Goal: Find specific page/section: Find specific page/section

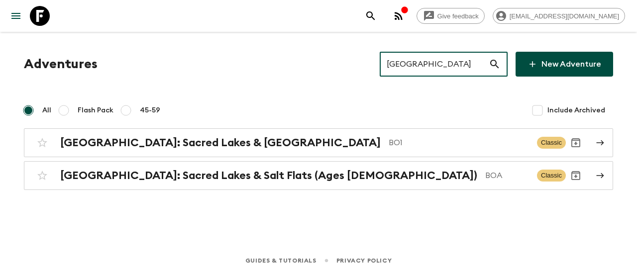
click at [428, 61] on input "Bolivia" at bounding box center [433, 64] width 109 height 28
paste input "ali"
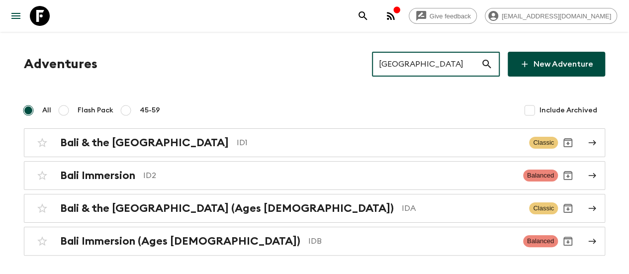
click at [423, 70] on input "Bali" at bounding box center [426, 64] width 109 height 28
paste input "Egypt"
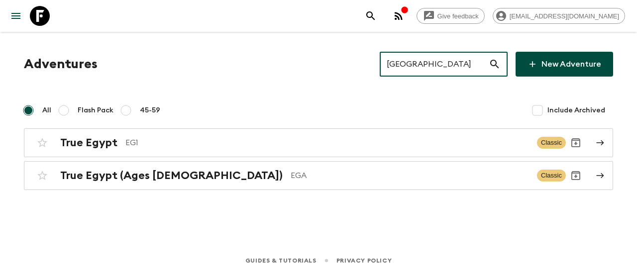
click at [417, 69] on input "Egypt" at bounding box center [433, 64] width 109 height 28
paste input "Jordan"
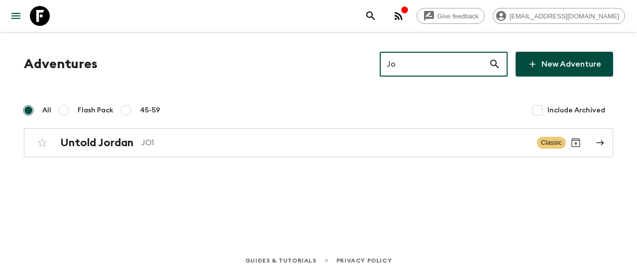
type input "J"
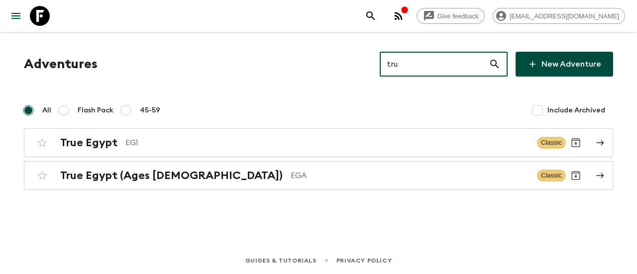
click at [431, 73] on input "tru" at bounding box center [433, 64] width 109 height 28
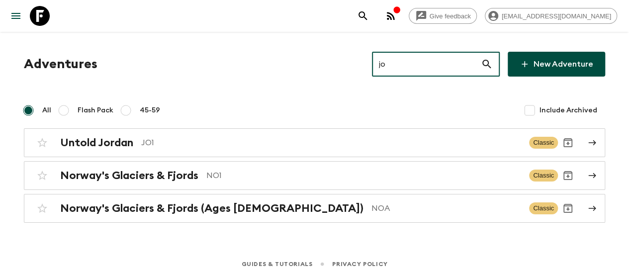
type input "jo"
click at [410, 59] on input "jo" at bounding box center [426, 64] width 109 height 28
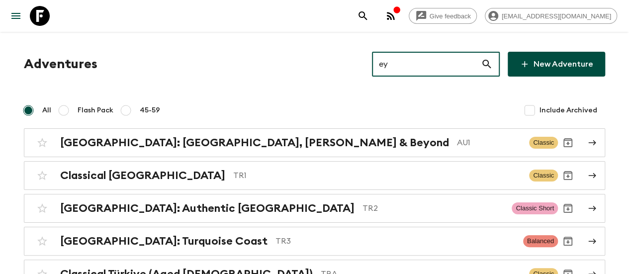
type input "e"
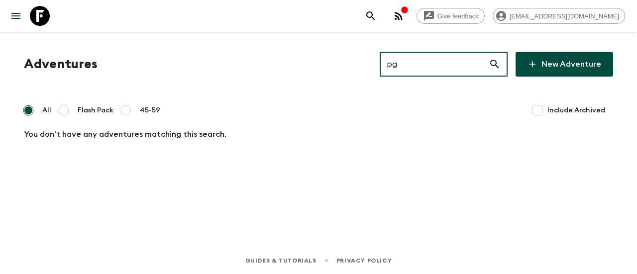
type input "p"
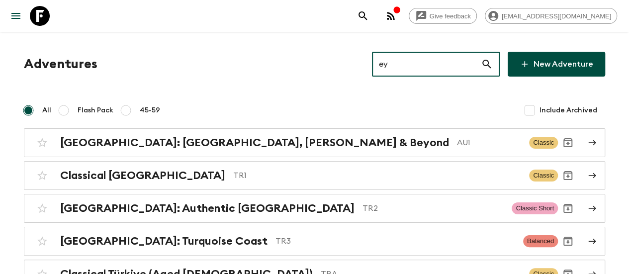
type input "e"
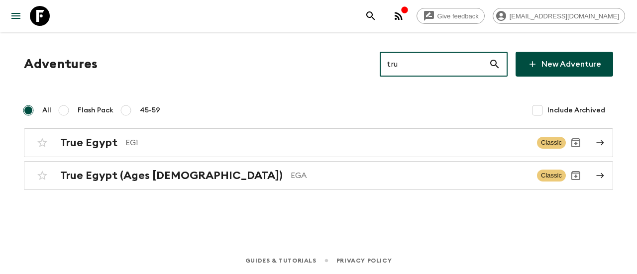
click at [424, 68] on input "tru" at bounding box center [433, 64] width 109 height 28
paste input "Estonia"
click at [424, 68] on input "Estonia" at bounding box center [433, 64] width 109 height 28
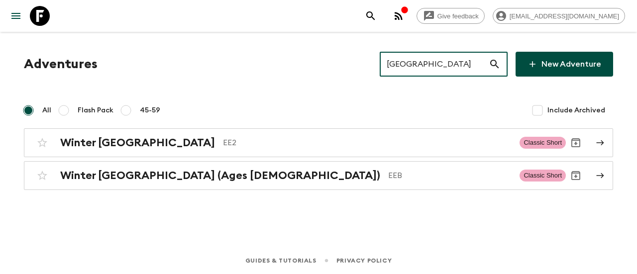
click at [411, 71] on input "Estonia" at bounding box center [433, 64] width 109 height 28
paste input "Bolivia"
click at [411, 71] on input "Estonia" at bounding box center [433, 64] width 109 height 28
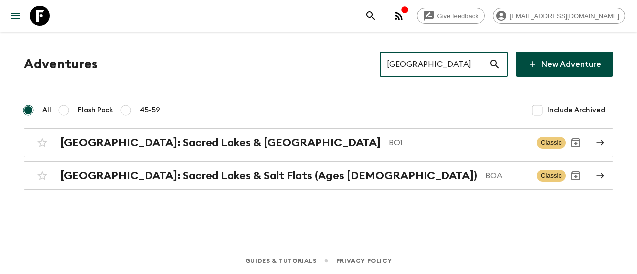
type input "Bolivia"
